Goal: Task Accomplishment & Management: Manage account settings

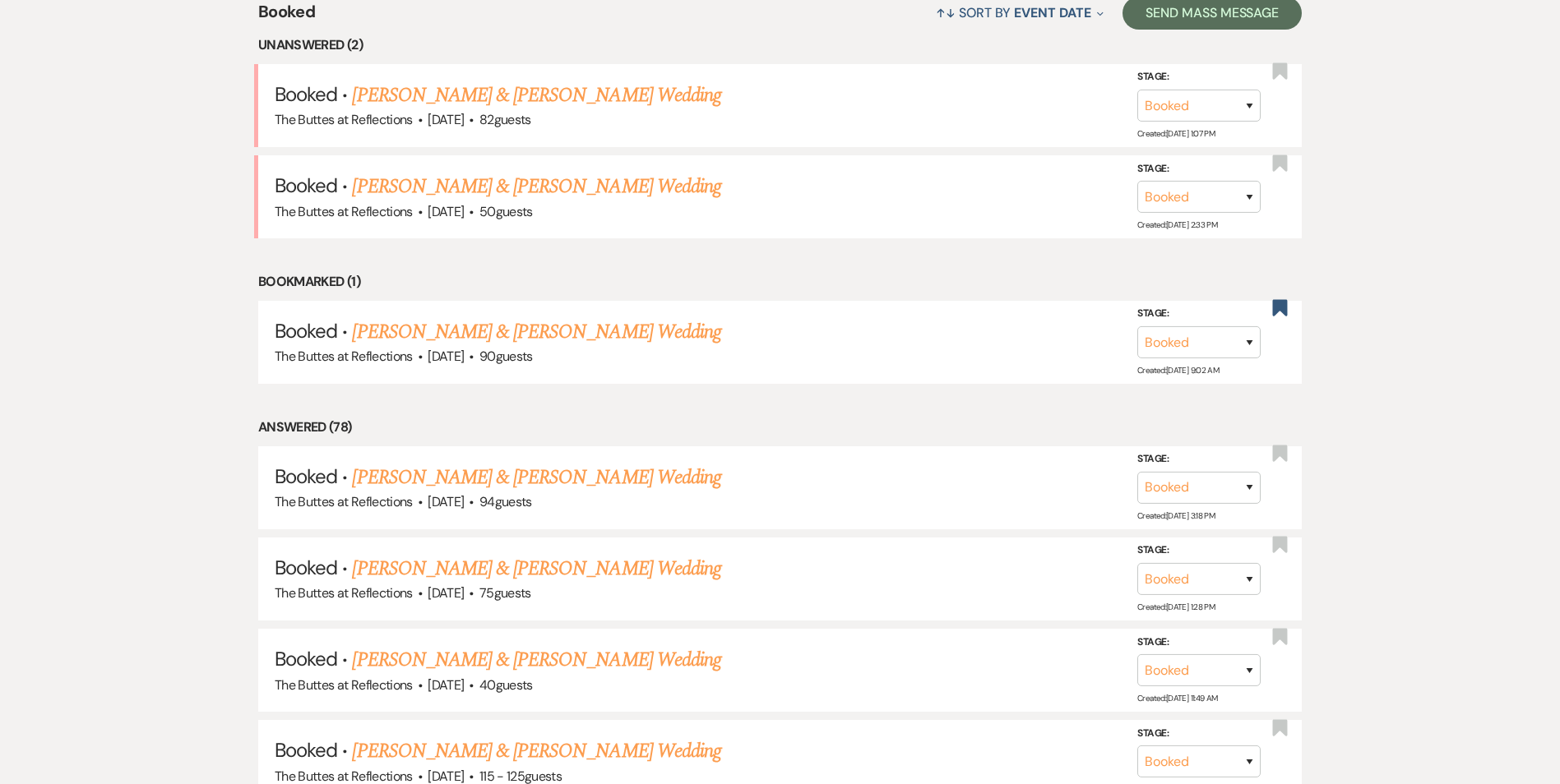
scroll to position [914, 0]
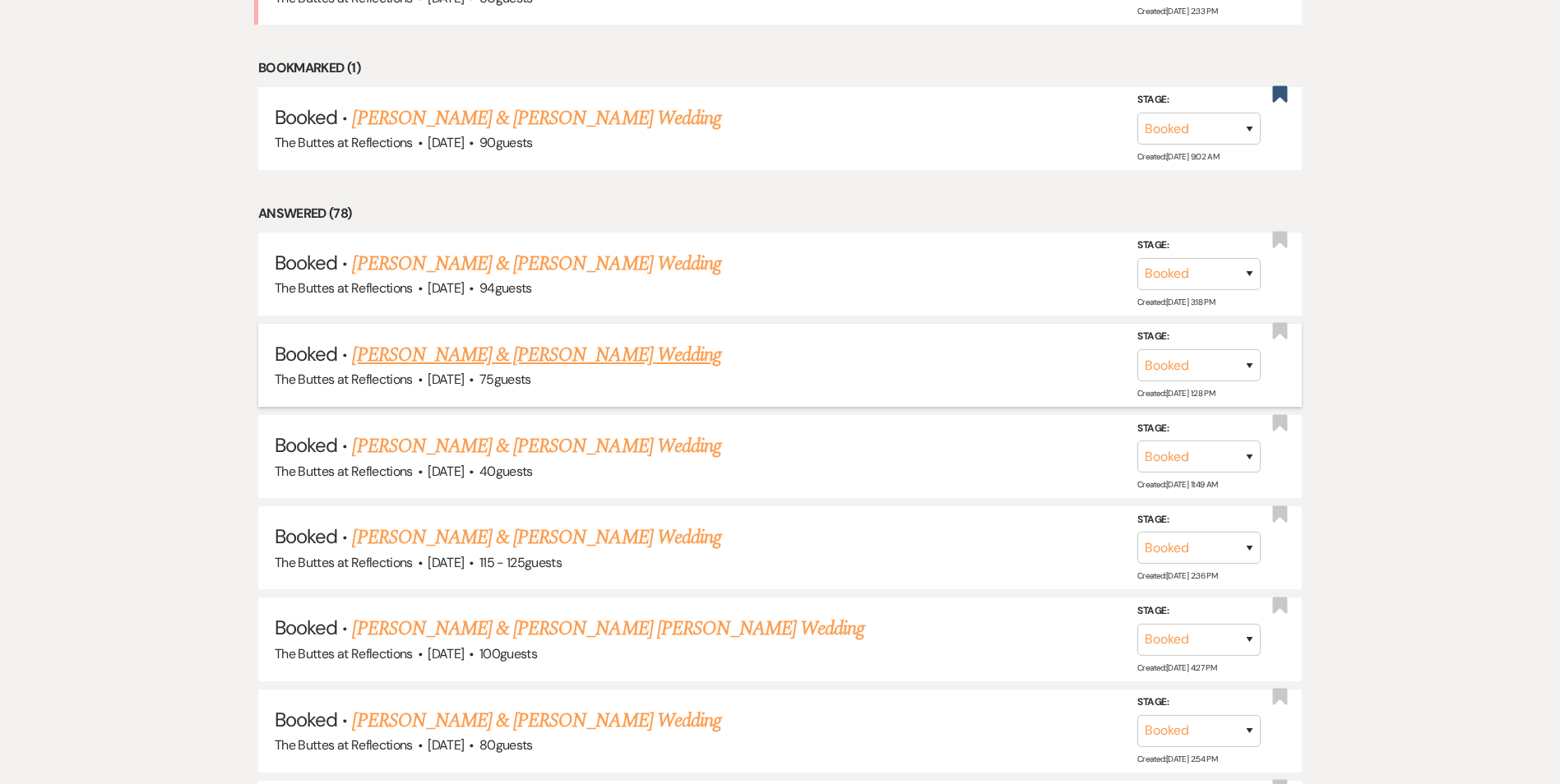
click at [553, 366] on link "[PERSON_NAME] & [PERSON_NAME] Wedding" at bounding box center [536, 355] width 368 height 30
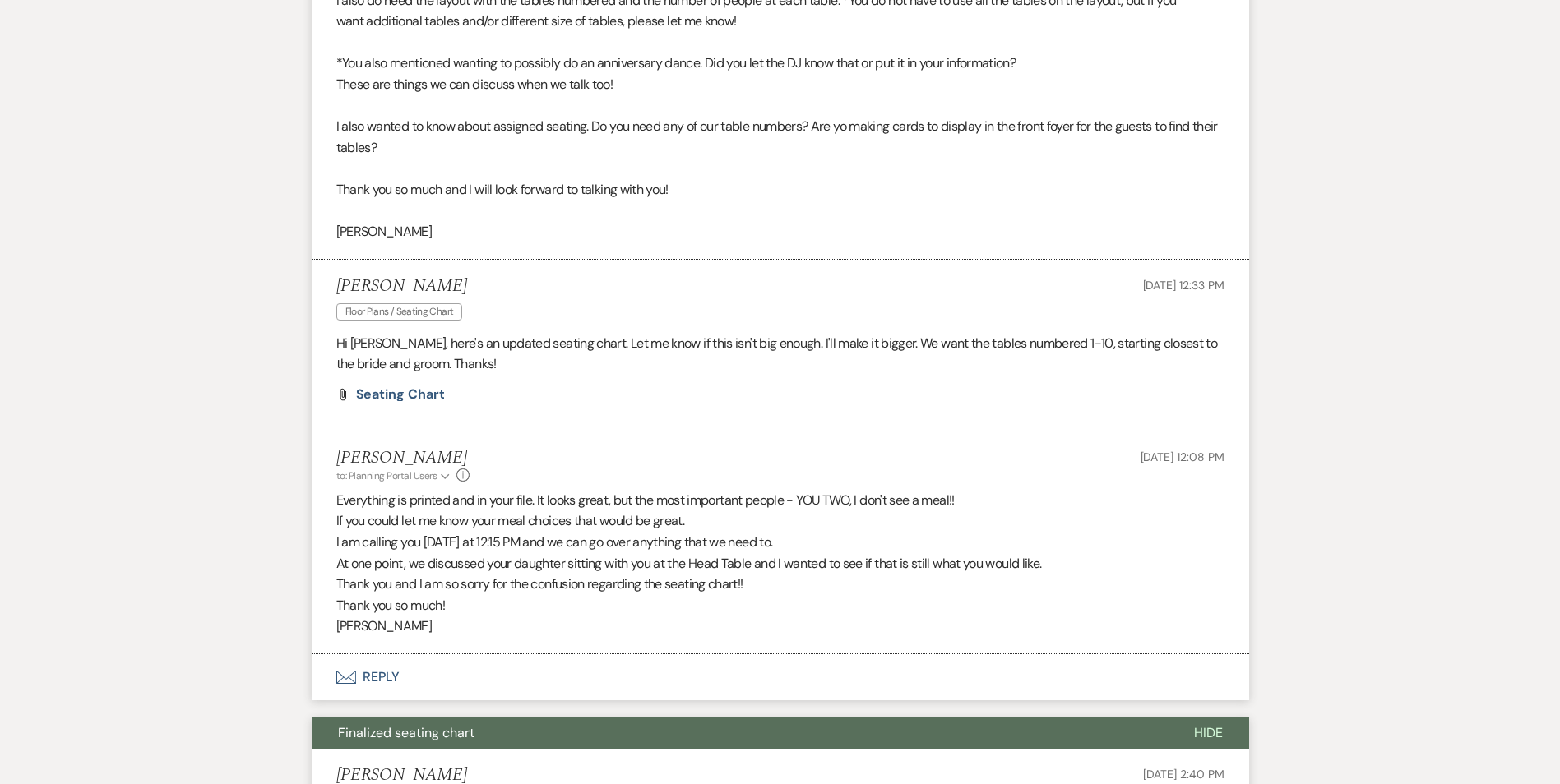
scroll to position [2063, 0]
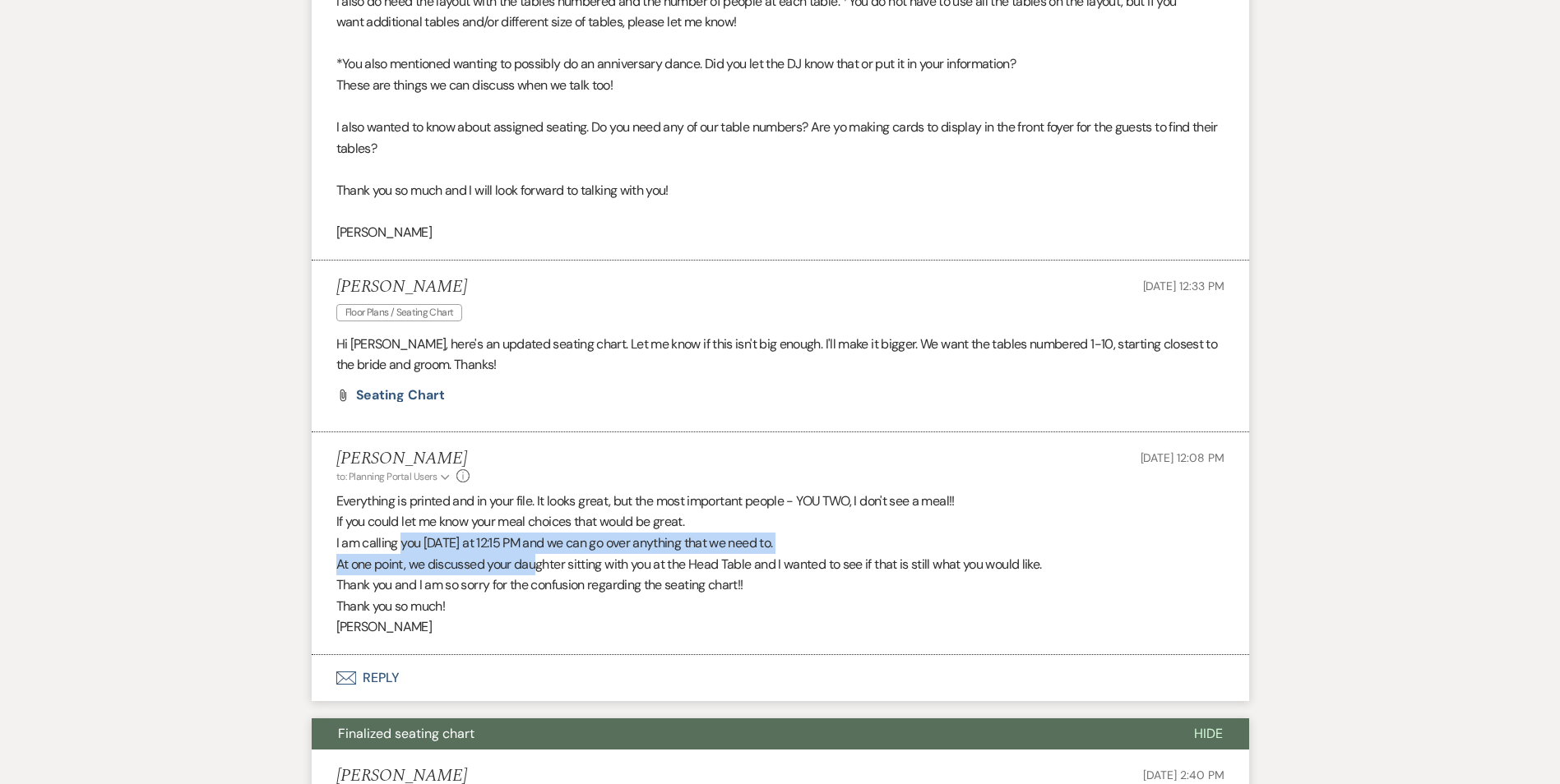
drag, startPoint x: 400, startPoint y: 549, endPoint x: 535, endPoint y: 561, distance: 135.5
click at [535, 561] on div "Everything is printed and in your file. It looks great, but the most important …" at bounding box center [780, 564] width 888 height 147
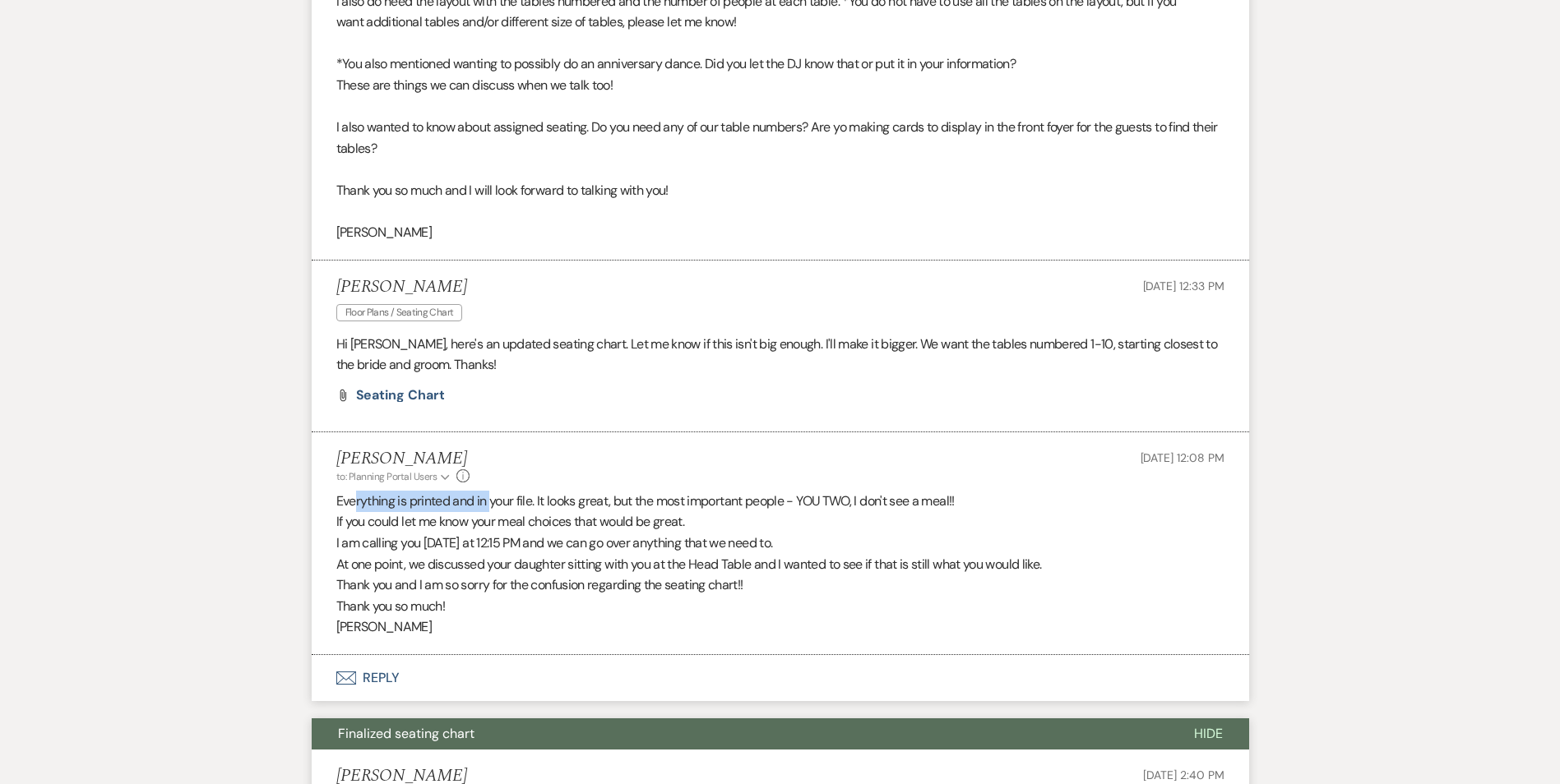
drag, startPoint x: 353, startPoint y: 505, endPoint x: 489, endPoint y: 507, distance: 136.0
click at [489, 507] on p "Everything is printed and in your file. It looks great, but the most important …" at bounding box center [780, 501] width 888 height 22
drag, startPoint x: 398, startPoint y: 587, endPoint x: 562, endPoint y: 591, distance: 164.0
click at [562, 591] on p "Thank you and I am so sorry for the confusion regarding the seating chart!!" at bounding box center [780, 585] width 888 height 22
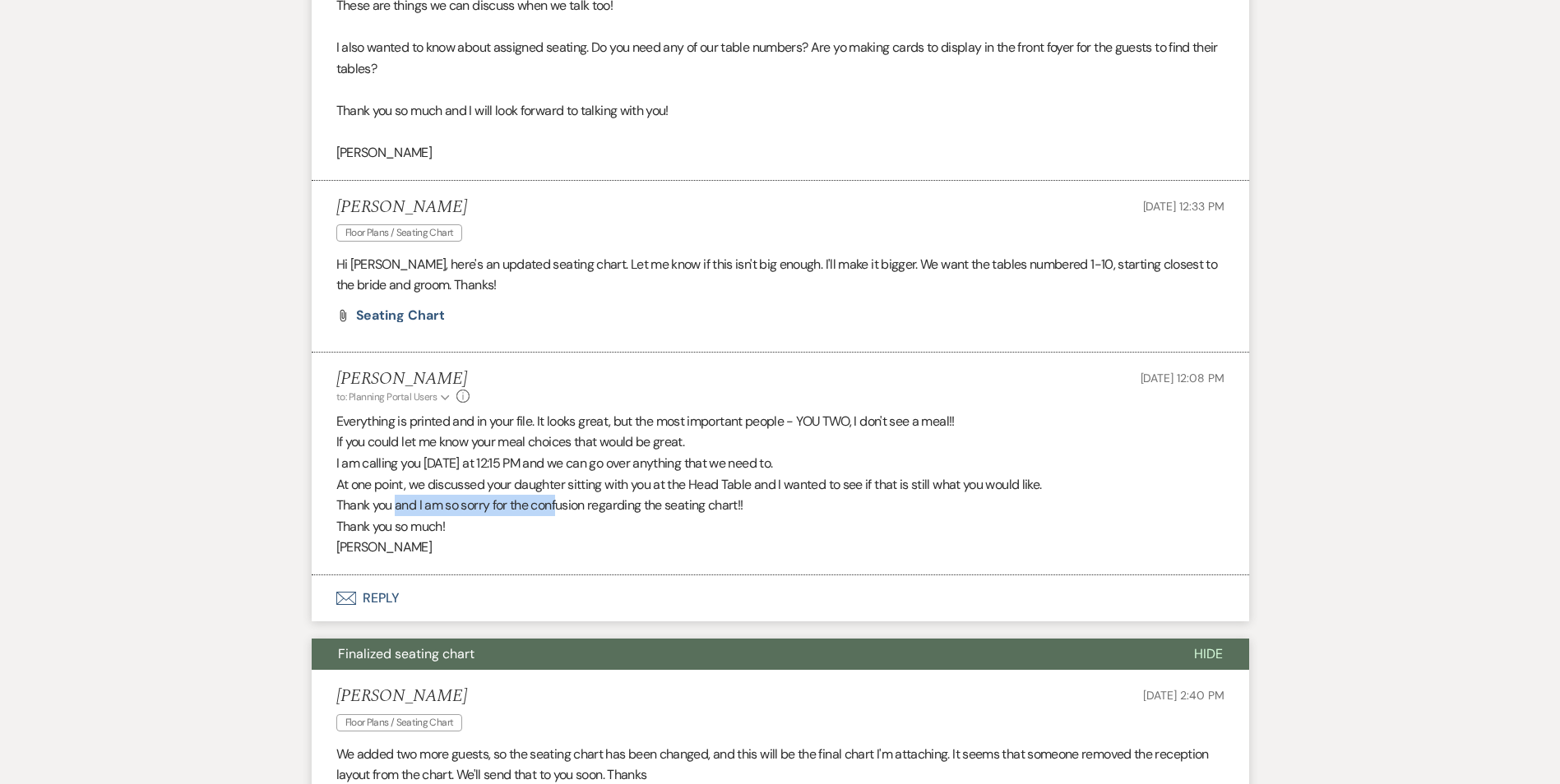
scroll to position [2145, 0]
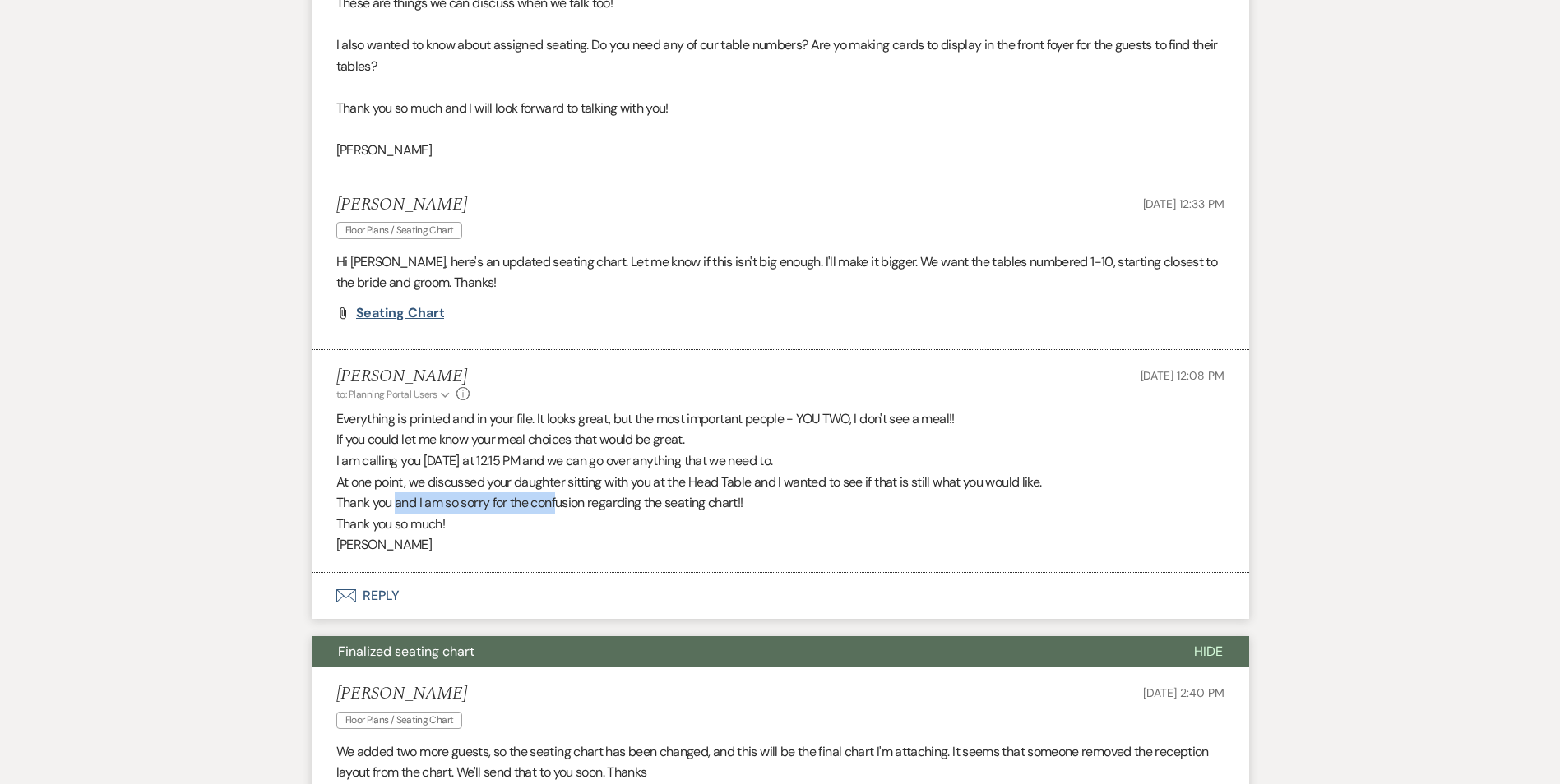
click at [406, 313] on span "Seating chart" at bounding box center [400, 313] width 89 height 17
